Goal: Task Accomplishment & Management: Manage account settings

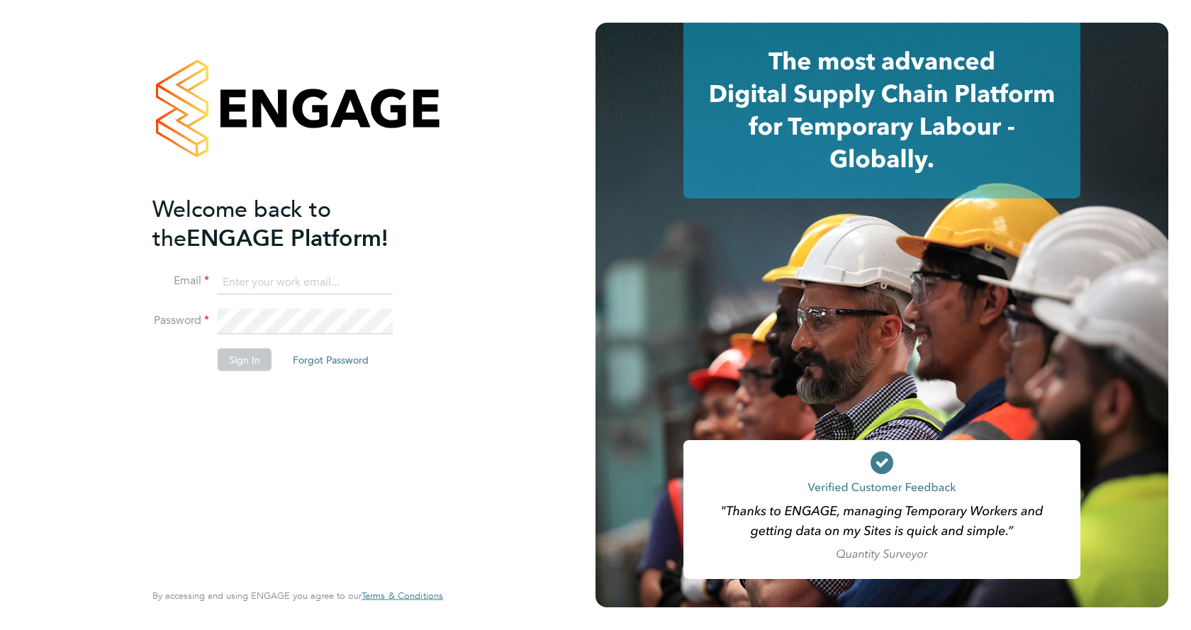
type input "richard.harris@ncclondon.ac.uk"
click at [268, 411] on div "Welcome back to the ENGAGE Platform! Email richard.harris@ncclondon.ac.uk Passw…" at bounding box center [290, 386] width 277 height 384
click at [245, 355] on button "Sign In" at bounding box center [245, 359] width 54 height 23
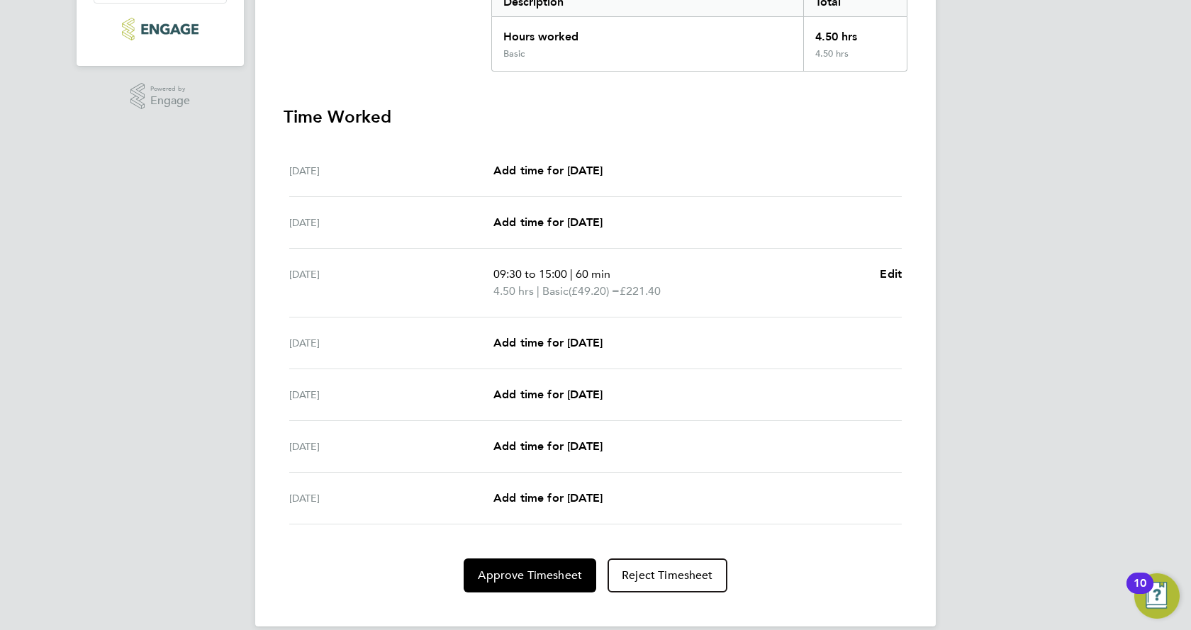
scroll to position [338, 0]
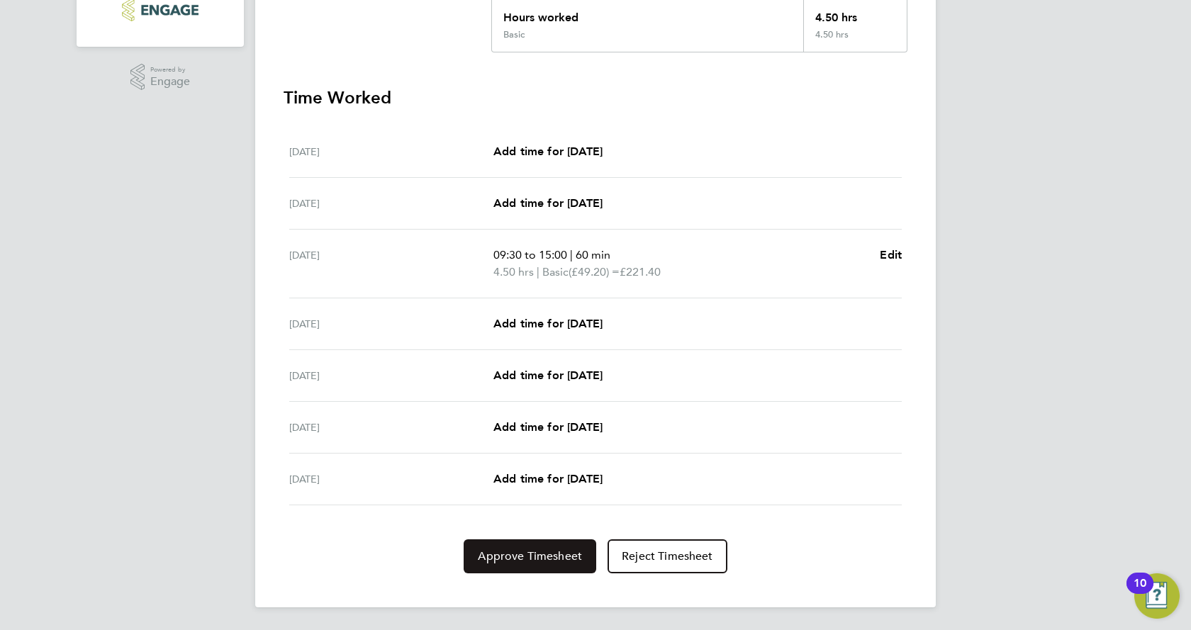
click at [518, 555] on span "Approve Timesheet" at bounding box center [530, 557] width 104 height 14
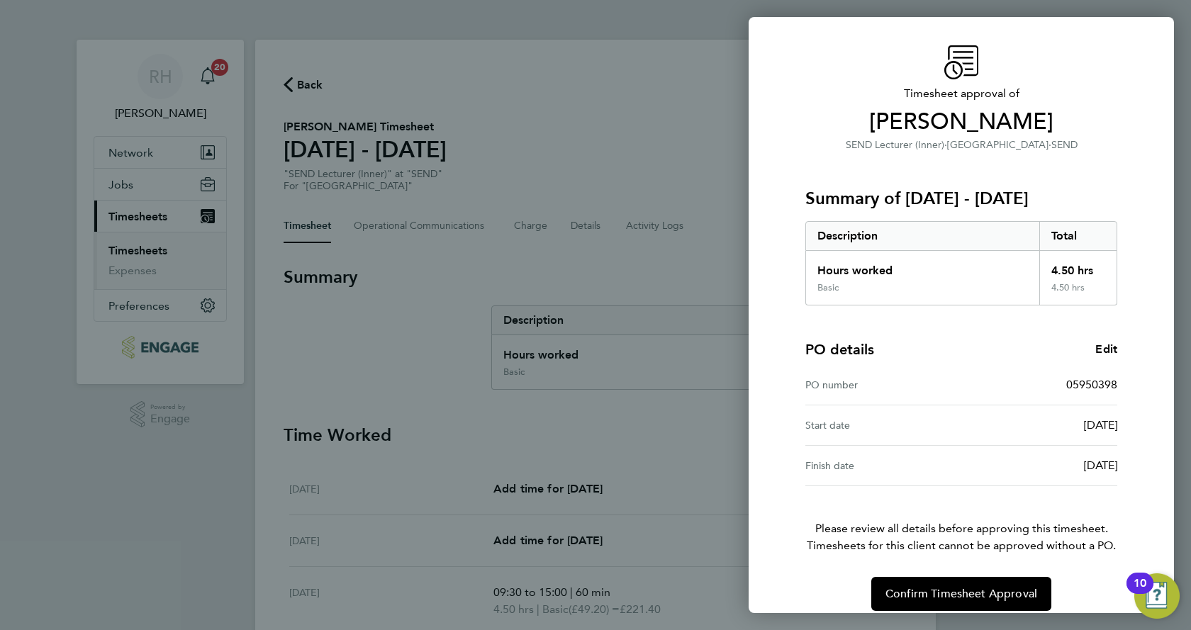
scroll to position [49, 0]
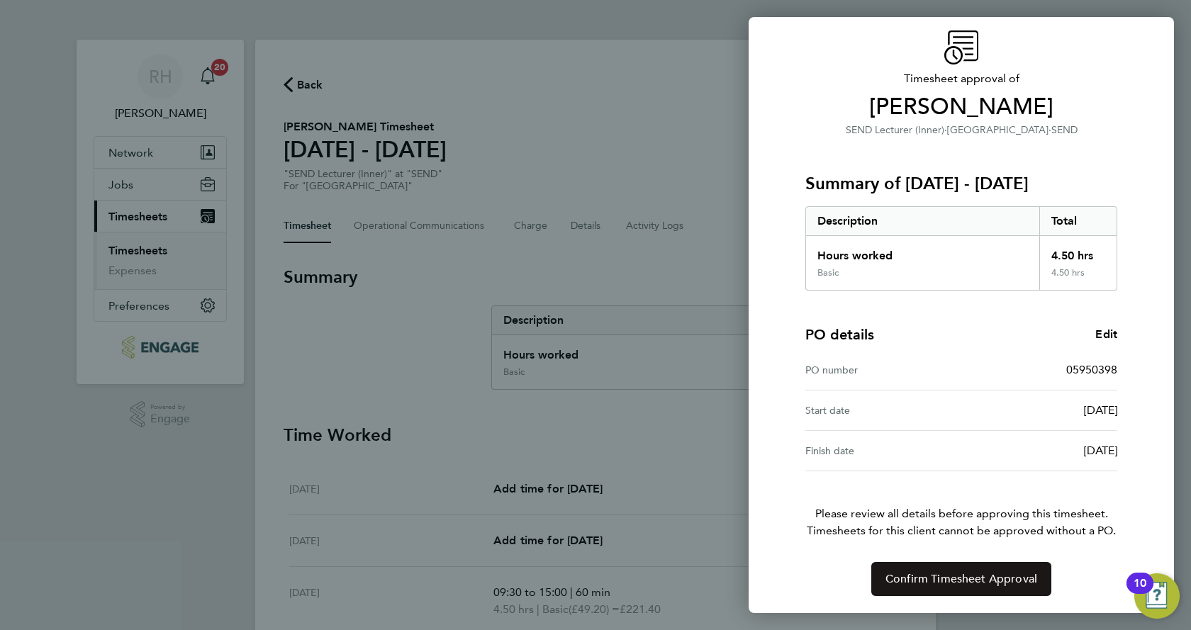
click at [961, 586] on span "Confirm Timesheet Approval" at bounding box center [962, 579] width 152 height 14
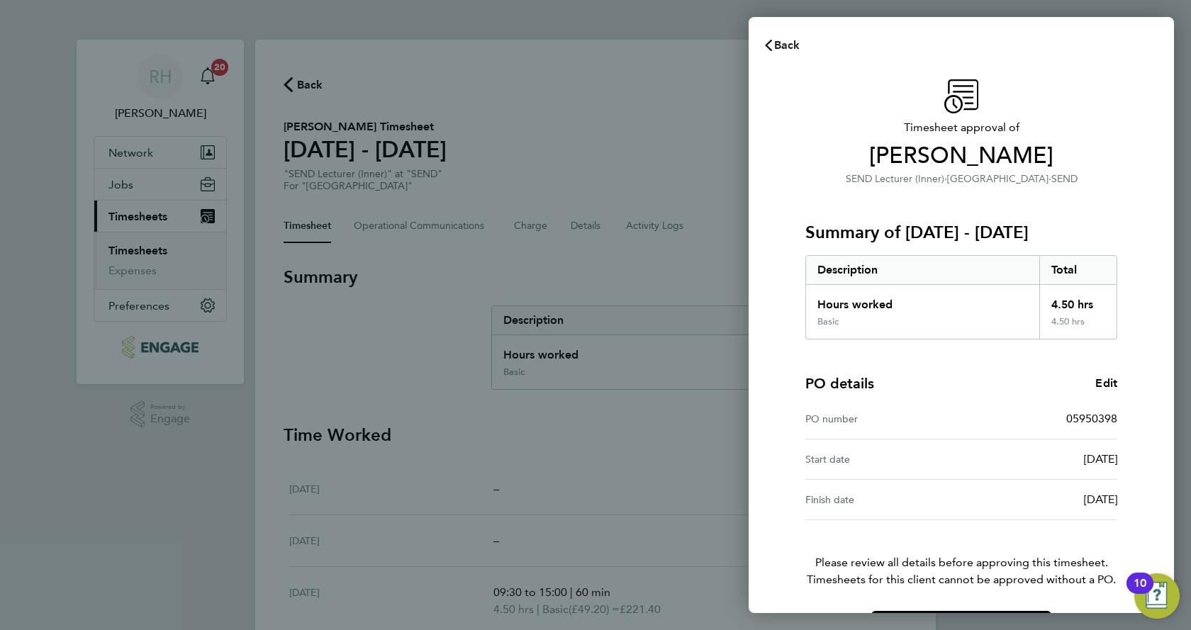
click at [786, 46] on span "Back" at bounding box center [787, 44] width 26 height 13
